Goal: Task Accomplishment & Management: Use online tool/utility

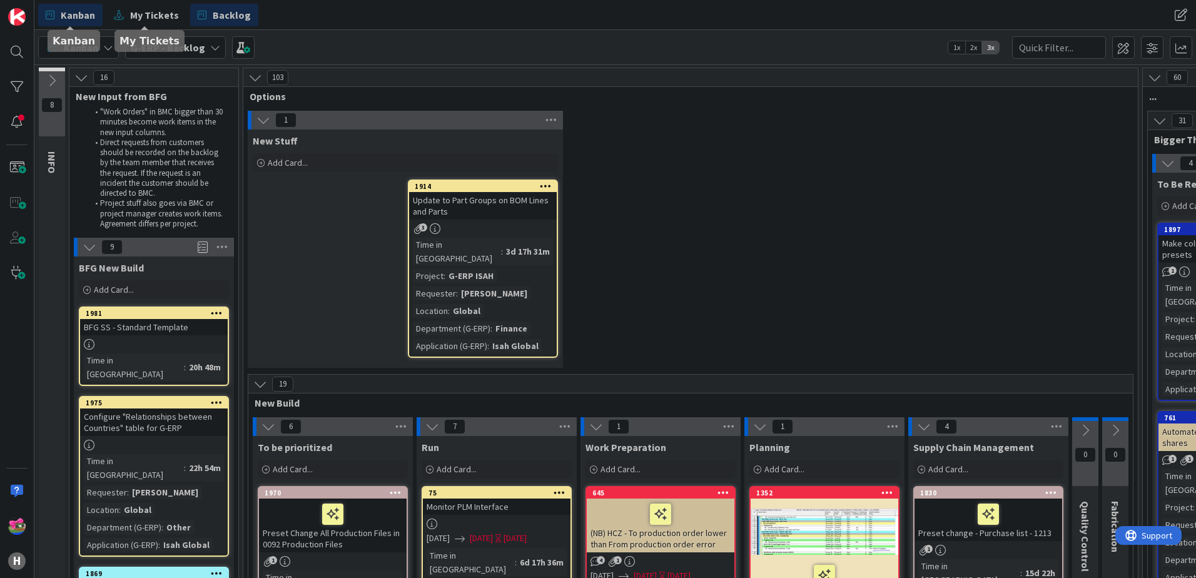
click at [80, 18] on span "Kanban" at bounding box center [78, 15] width 34 height 15
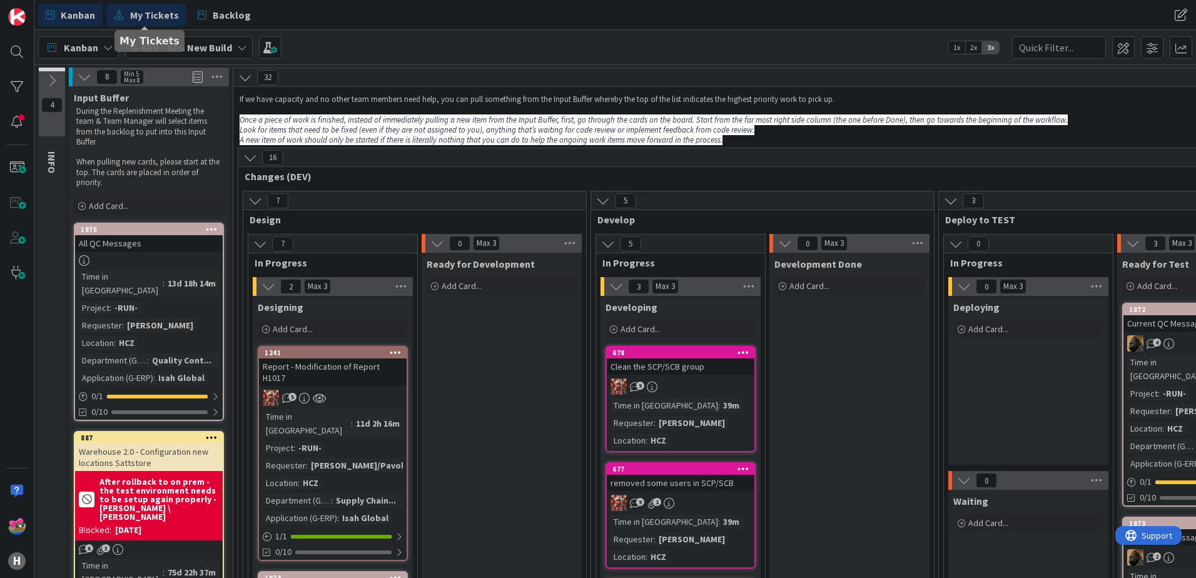
click at [165, 21] on span "My Tickets" at bounding box center [154, 15] width 49 height 15
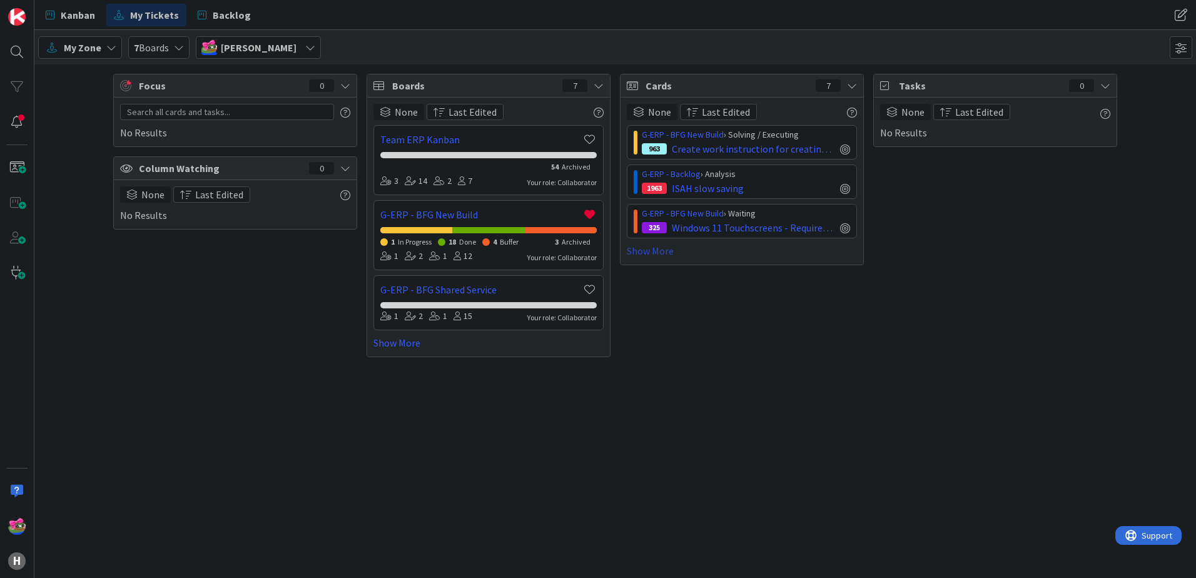
click at [656, 247] on link "Show More" at bounding box center [742, 250] width 230 height 15
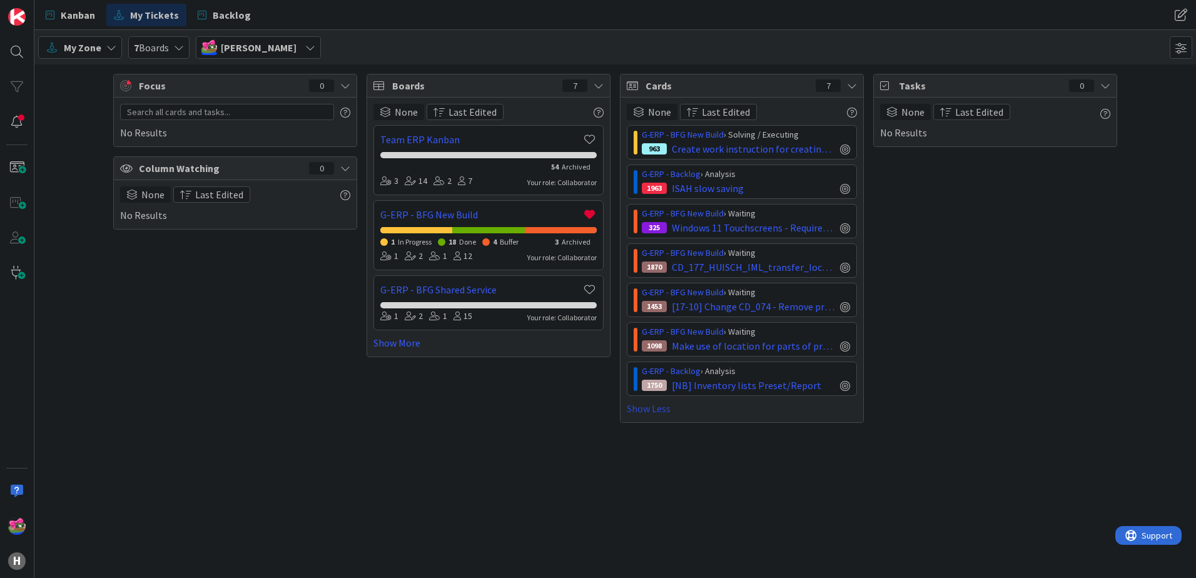
click at [668, 408] on link "Show Less" at bounding box center [742, 408] width 230 height 15
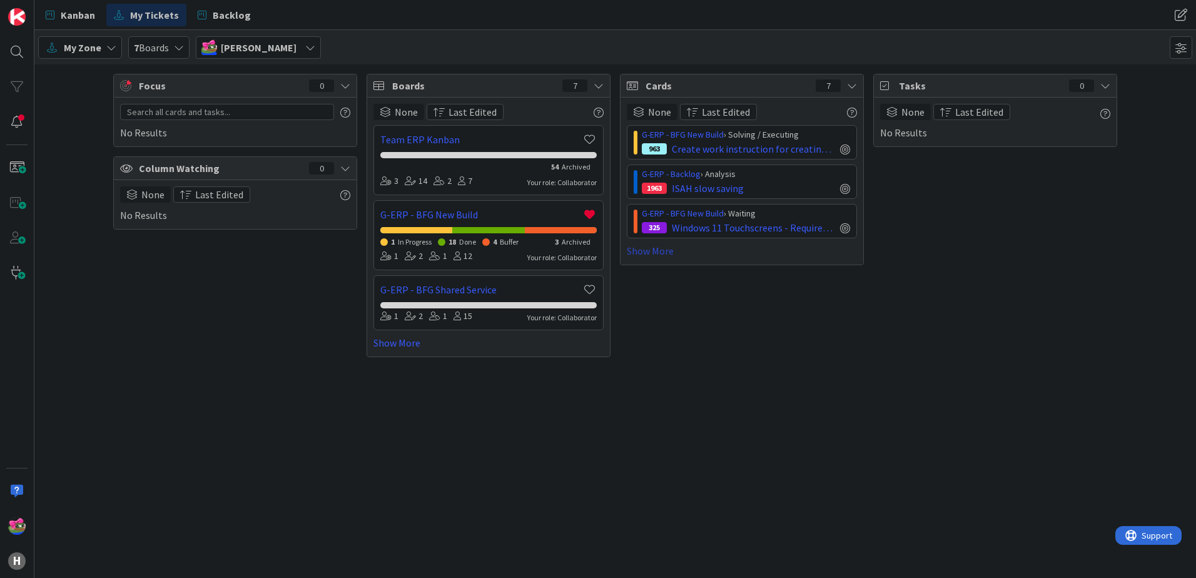
click at [651, 255] on link "Show More" at bounding box center [742, 250] width 230 height 15
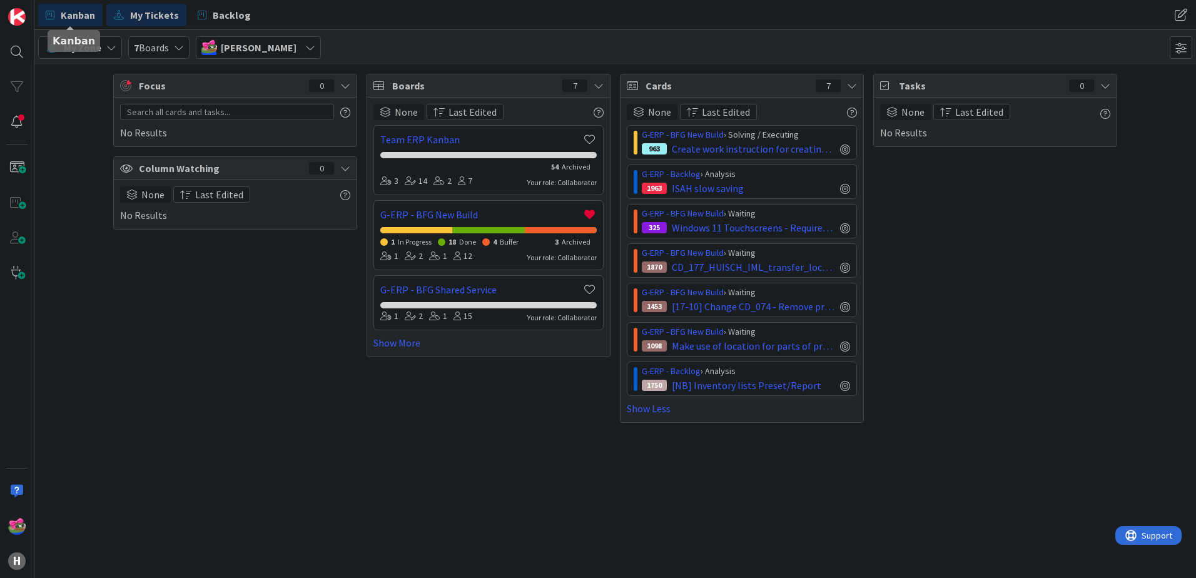
click at [73, 24] on link "Kanban" at bounding box center [70, 15] width 64 height 23
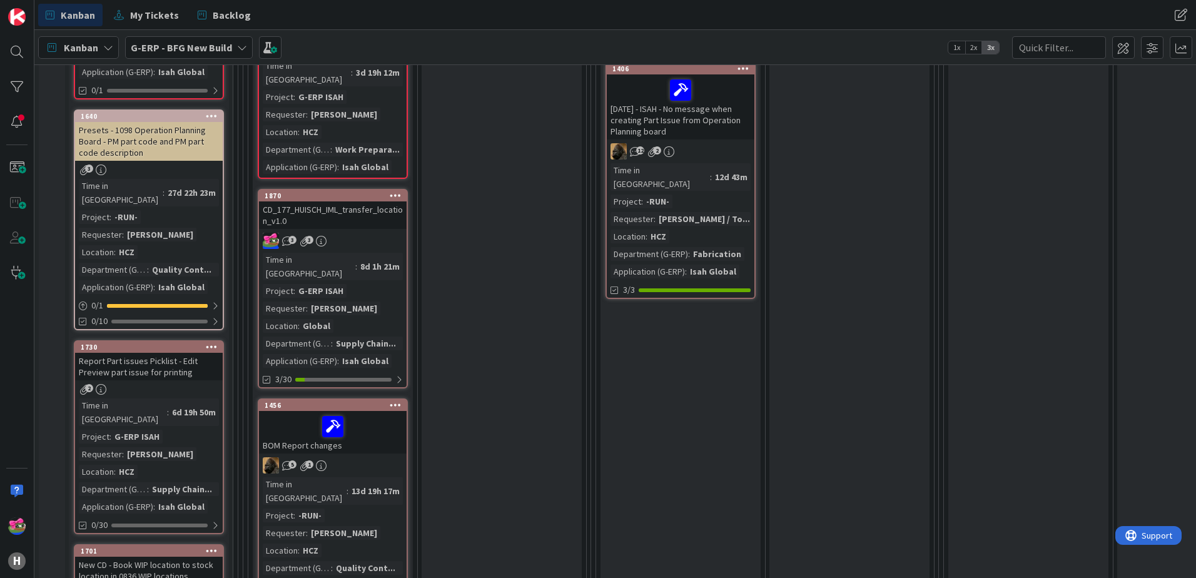
scroll to position [1126, 0]
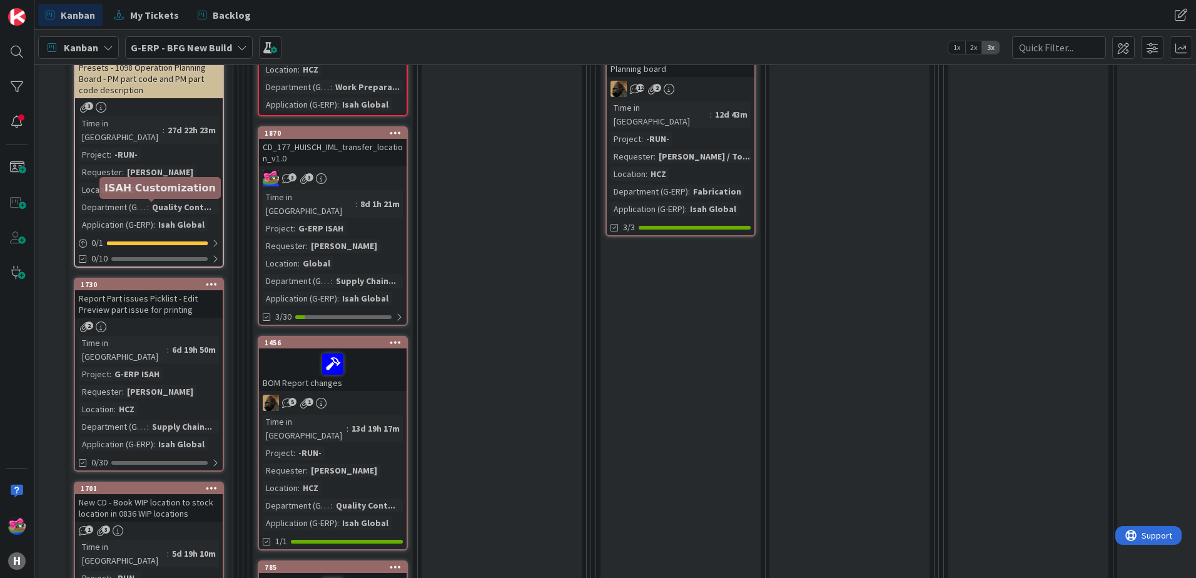
click at [144, 280] on div "1730" at bounding box center [152, 284] width 142 height 9
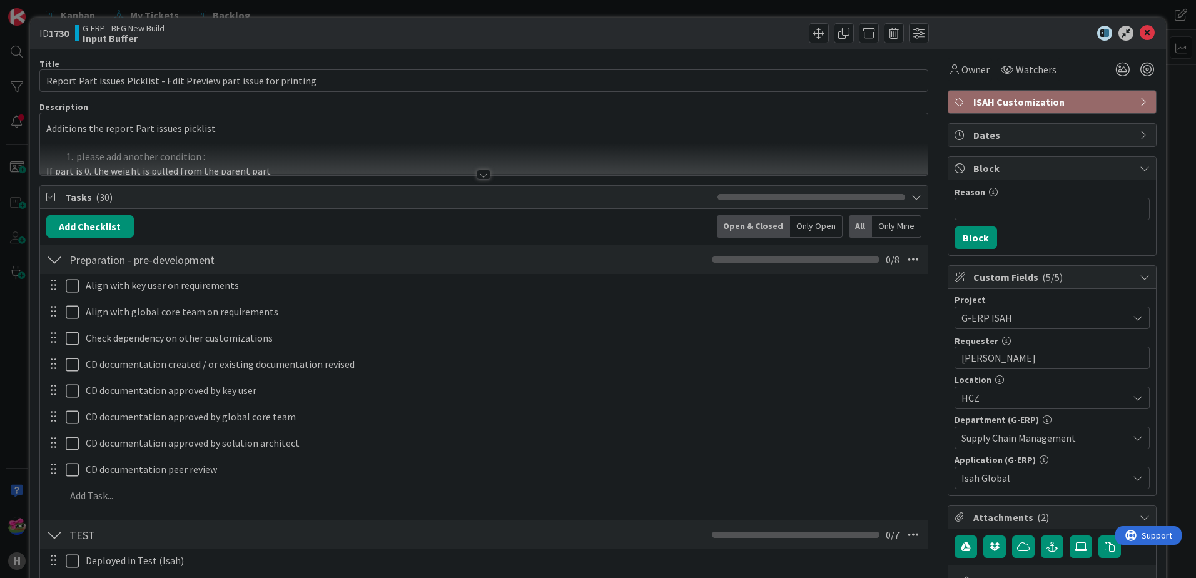
click at [479, 168] on div at bounding box center [484, 159] width 888 height 32
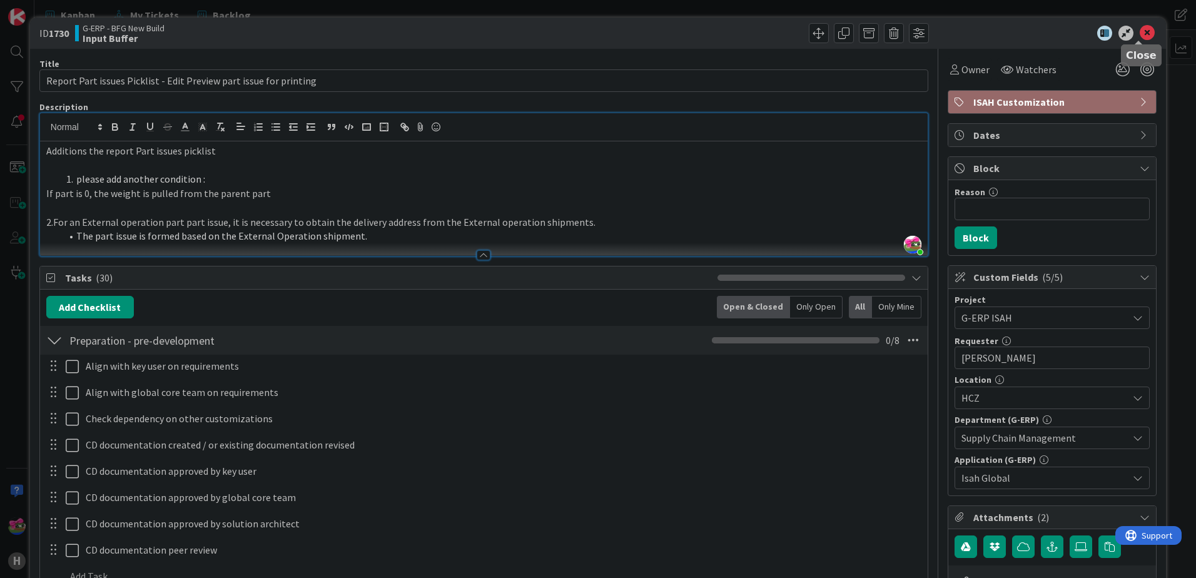
click at [1140, 31] on icon at bounding box center [1147, 33] width 15 height 15
